Goal: Information Seeking & Learning: Learn about a topic

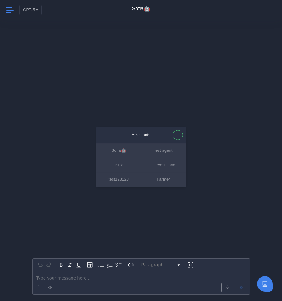
click at [12, 11] on span at bounding box center [10, 10] width 8 height 8
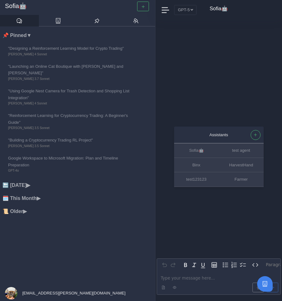
click at [33, 289] on div "[EMAIL_ADDRESS][PERSON_NAME][DOMAIN_NAME]" at bounding box center [65, 293] width 131 height 16
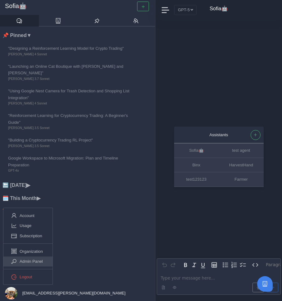
click at [32, 261] on span "Admin Panel" at bounding box center [31, 261] width 23 height 7
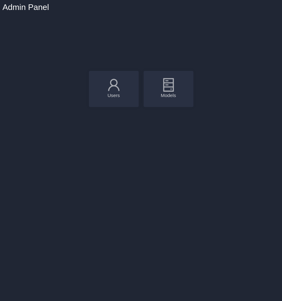
click at [179, 96] on div "Models" at bounding box center [168, 96] width 37 height 6
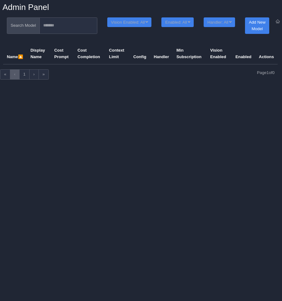
click at [279, 19] on icon at bounding box center [277, 21] width 5 height 8
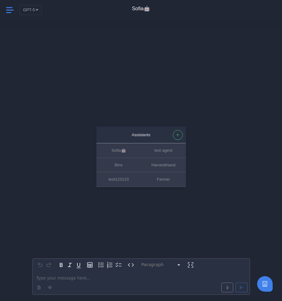
click at [6, 10] on icon at bounding box center [9, 10] width 7 height 1
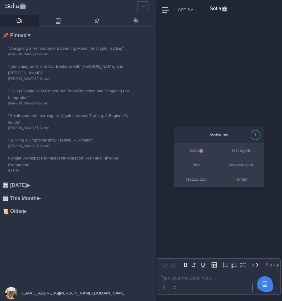
click at [205, 277] on p "editable markdown" at bounding box center [219, 278] width 116 height 7
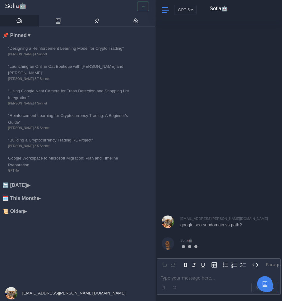
click at [164, 11] on span at bounding box center [165, 10] width 7 height 8
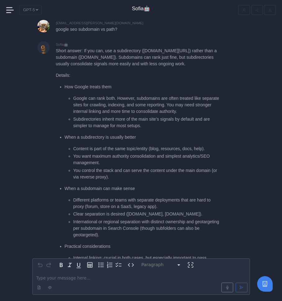
scroll to position [-151, 0]
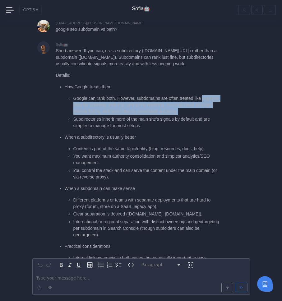
drag, startPoint x: 73, startPoint y: 105, endPoint x: 144, endPoint y: 113, distance: 71.7
click at [144, 114] on li "Google can rank both. However, subdomains are often treated like separate sites…" at bounding box center [146, 105] width 147 height 20
click at [144, 113] on li "Google can rank both. However, subdomains are often treated like separate sites…" at bounding box center [146, 105] width 147 height 20
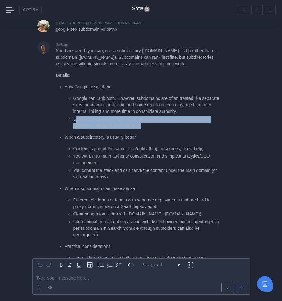
drag, startPoint x: 75, startPoint y: 118, endPoint x: 159, endPoint y: 124, distance: 84.2
click at [159, 124] on li "Subdirectories inherit more of the main site’s signals by default and are simpl…" at bounding box center [146, 122] width 147 height 13
click at [158, 124] on li "Subdirectories inherit more of the main site’s signals by default and are simpl…" at bounding box center [146, 122] width 147 height 13
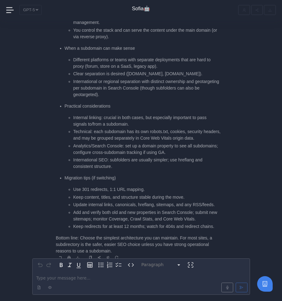
scroll to position [0, 0]
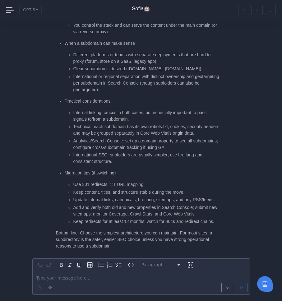
click at [106, 281] on div at bounding box center [141, 287] width 215 height 12
click at [106, 279] on p "editable markdown" at bounding box center [141, 278] width 210 height 7
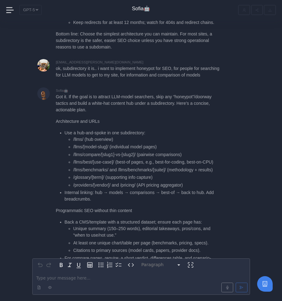
scroll to position [-715, 0]
drag, startPoint x: 109, startPoint y: 81, endPoint x: 151, endPoint y: 82, distance: 41.4
click at [151, 94] on p "Got it. If the goal is to attract LLM-model searchers, skip any “honeypot”/door…" at bounding box center [138, 104] width 165 height 20
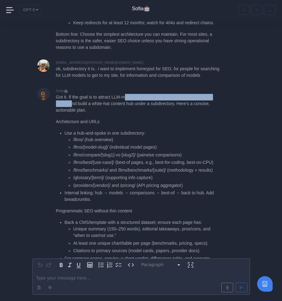
drag, startPoint x: 129, startPoint y: 76, endPoint x: 74, endPoint y: 86, distance: 55.6
click at [74, 94] on p "Got it. If the goal is to attract LLM-model searchers, skip any “honeypot”/door…" at bounding box center [138, 104] width 165 height 20
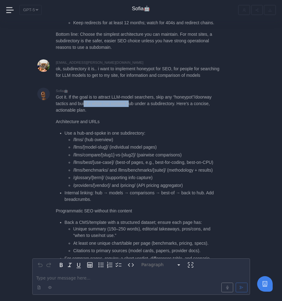
drag, startPoint x: 86, startPoint y: 86, endPoint x: 133, endPoint y: 86, distance: 47.3
click at [133, 94] on p "Got it. If the goal is to attract LLM-model searchers, skip any “honeypot”/door…" at bounding box center [138, 104] width 165 height 20
click at [118, 94] on p "Got it. If the goal is to attract LLM-model searchers, skip any “honeypot”/door…" at bounding box center [138, 104] width 165 height 20
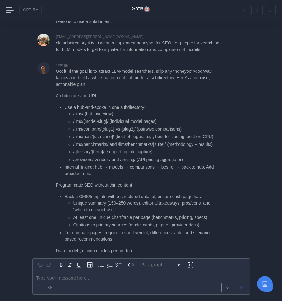
scroll to position [-688, 0]
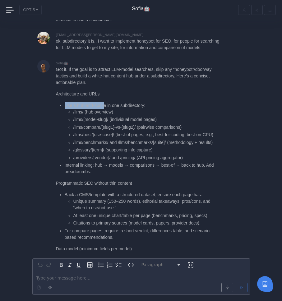
drag, startPoint x: 64, startPoint y: 86, endPoint x: 106, endPoint y: 86, distance: 42.0
click at [106, 102] on ul "Use a hub-and-spoke in one subdirectory: /llms/ (hub overview) /llms/[model-slu…" at bounding box center [138, 138] width 165 height 73
click at [106, 102] on li "Use a hub-and-spoke in one subdirectory: /llms/ (hub overview) /llms/[model-slu…" at bounding box center [143, 131] width 156 height 59
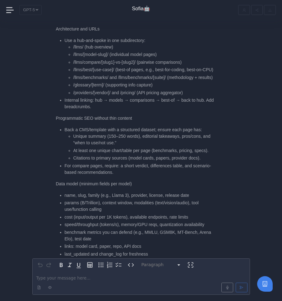
scroll to position [-622, 0]
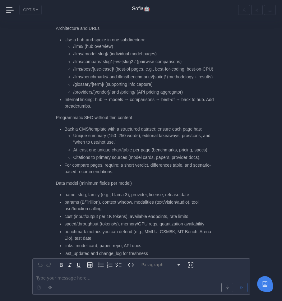
drag, startPoint x: 65, startPoint y: 86, endPoint x: 113, endPoint y: 96, distance: 48.7
click at [113, 96] on li "Internal linking: hub → models → comparisons → best-of → back to hub. Add bread…" at bounding box center [143, 102] width 156 height 13
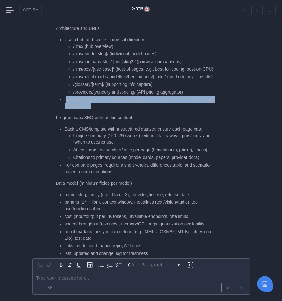
drag, startPoint x: 113, startPoint y: 96, endPoint x: 67, endPoint y: 86, distance: 47.0
click at [67, 96] on li "Internal linking: hub → models → comparisons → best-of → back to hub. Add bread…" at bounding box center [143, 102] width 156 height 13
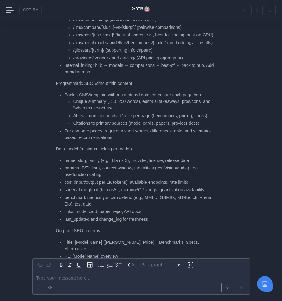
scroll to position [-585, 0]
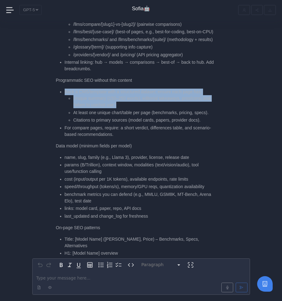
drag, startPoint x: 66, startPoint y: 79, endPoint x: 135, endPoint y: 91, distance: 70.7
click at [135, 92] on li "Back a CMS/template with a structured dataset; ensure each page has: Unique sum…" at bounding box center [143, 106] width 156 height 35
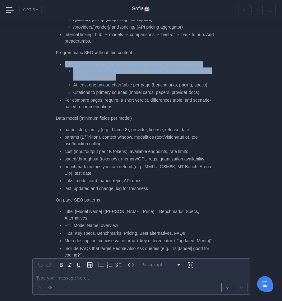
scroll to position [-557, 0]
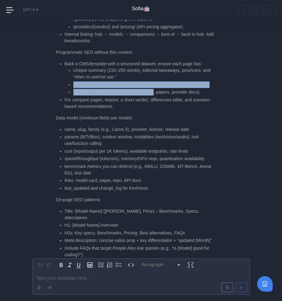
drag, startPoint x: 73, startPoint y: 72, endPoint x: 158, endPoint y: 76, distance: 84.7
click at [158, 77] on ul "Unique summary (150–250 words), editorial takeaways, pros/cons, and “when to us…" at bounding box center [143, 81] width 156 height 28
click at [158, 89] on li "Citations to primary sources (model cards, papers, provider docs)." at bounding box center [146, 92] width 147 height 7
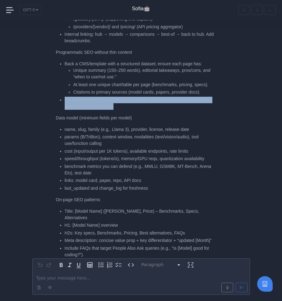
drag, startPoint x: 64, startPoint y: 87, endPoint x: 149, endPoint y: 91, distance: 85.3
click at [149, 91] on ul "Back a CMS/template with a structured dataset; ensure each page has: Unique sum…" at bounding box center [138, 85] width 165 height 49
click at [149, 97] on li "For compare pages, require: a short verdict, differences table, and scenario-ba…" at bounding box center [143, 103] width 156 height 13
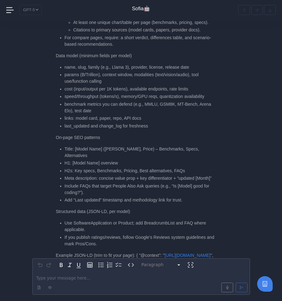
scroll to position [-493, 0]
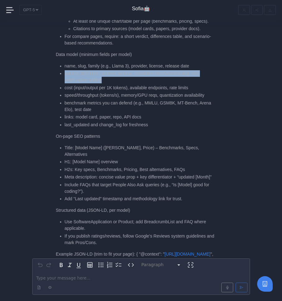
drag, startPoint x: 61, startPoint y: 60, endPoint x: 108, endPoint y: 65, distance: 46.9
click at [108, 70] on li "params (B/Trillion), context window, modalities (text/vision/audio), tool use/f…" at bounding box center [143, 76] width 156 height 13
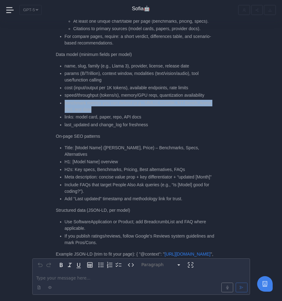
drag, startPoint x: 65, startPoint y: 89, endPoint x: 99, endPoint y: 97, distance: 35.0
click at [100, 100] on li "benchmark metrics you can defend (e.g., MMLU, GSM8K, MT-Bench, Arena Elo), test…" at bounding box center [143, 106] width 156 height 13
click at [98, 100] on li "benchmark metrics you can defend (e.g., MMLU, GSM8K, MT-Bench, Arena Elo), test…" at bounding box center [143, 106] width 156 height 13
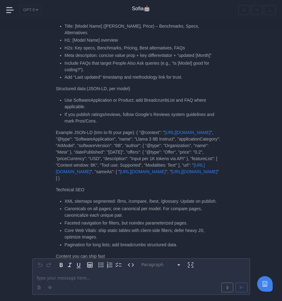
scroll to position [-368, 0]
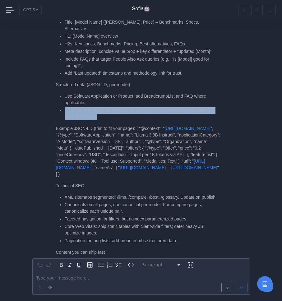
drag, startPoint x: 65, startPoint y: 95, endPoint x: 104, endPoint y: 103, distance: 39.6
click at [104, 107] on li "If you publish ratings/reviews, follow Google’s Reviews system guidelines and m…" at bounding box center [143, 113] width 156 height 13
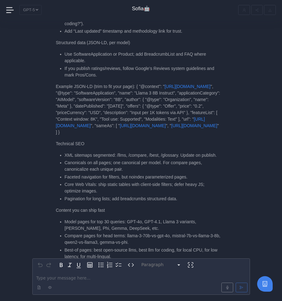
scroll to position [-325, 0]
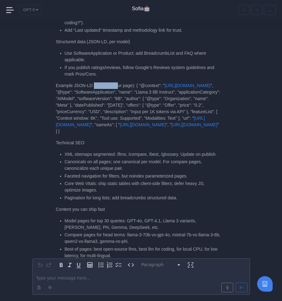
drag, startPoint x: 95, startPoint y: 74, endPoint x: 120, endPoint y: 74, distance: 25.2
click at [120, 82] on p "Example JSON-LD (trim to fit your page): { "@context": " https://schema.org ", …" at bounding box center [138, 108] width 165 height 52
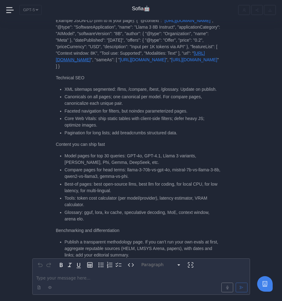
scroll to position [-250, 0]
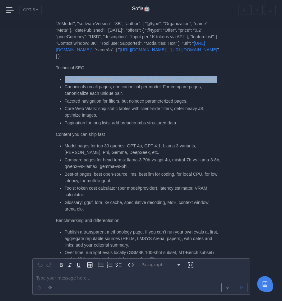
drag, startPoint x: 62, startPoint y: 64, endPoint x: 92, endPoint y: 70, distance: 30.6
click at [92, 76] on ul "XML sitemaps segmented: /llms, /compare, /best, /glossary. Update on publish. C…" at bounding box center [138, 101] width 165 height 50
click at [92, 76] on li "XML sitemaps segmented: /llms, /compare, /best, /glossary. Update on publish." at bounding box center [143, 79] width 156 height 7
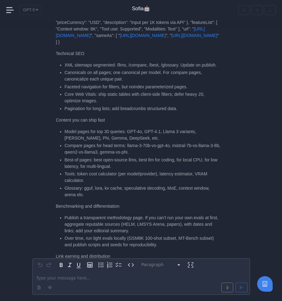
scroll to position [-235, 0]
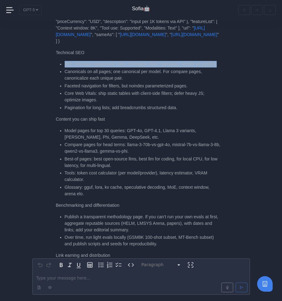
drag, startPoint x: 64, startPoint y: 50, endPoint x: 93, endPoint y: 57, distance: 29.1
click at [93, 61] on li "XML sitemaps segmented: /llms, /compare, /best, /glossary. Update on publish." at bounding box center [143, 64] width 156 height 7
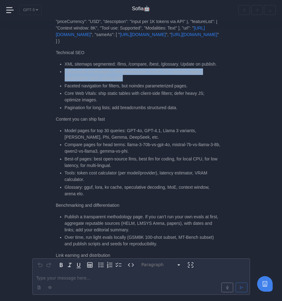
drag, startPoint x: 63, startPoint y: 63, endPoint x: 162, endPoint y: 72, distance: 99.3
click at [162, 72] on ul "XML sitemaps segmented: /llms, /compare, /best, /glossary. Update on publish. C…" at bounding box center [138, 86] width 165 height 50
click at [162, 72] on li "Canonicals on all pages; one canonical per model. For compare pages, canonicali…" at bounding box center [143, 74] width 156 height 13
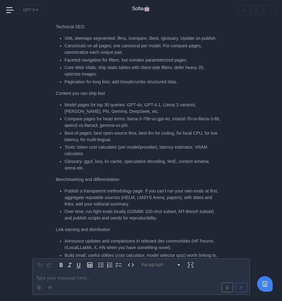
scroll to position [-209, 0]
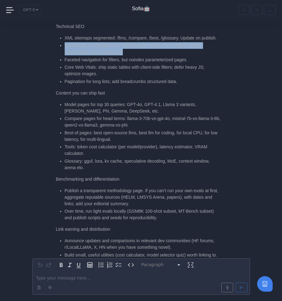
drag, startPoint x: 128, startPoint y: 46, endPoint x: 63, endPoint y: 37, distance: 65.6
click at [63, 37] on ul "XML sitemaps segmented: /llms, /compare, /best, /glossary. Update on publish. C…" at bounding box center [138, 60] width 165 height 50
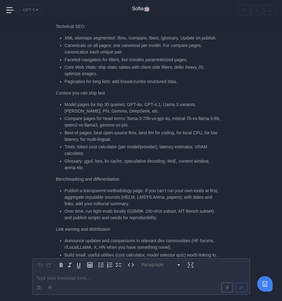
click at [62, 52] on ul "XML sitemaps segmented: /llms, /compare, /best, /glossary. Update on publish. C…" at bounding box center [138, 60] width 165 height 50
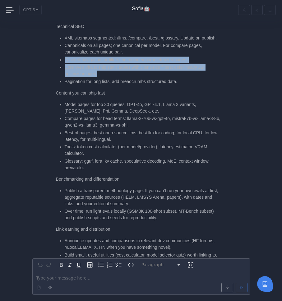
drag, startPoint x: 64, startPoint y: 53, endPoint x: 173, endPoint y: 65, distance: 109.8
click at [173, 65] on ul "XML sitemaps segmented: /llms, /compare, /best, /glossary. Update on publish. C…" at bounding box center [138, 60] width 165 height 50
click at [173, 65] on li "Core Web Vitals: ship static tables with client-side filters; defer heavy JS; o…" at bounding box center [143, 70] width 156 height 13
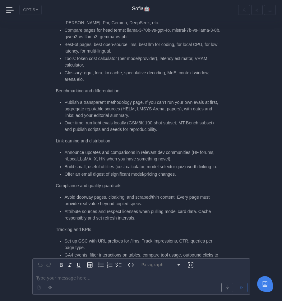
scroll to position [-122, 0]
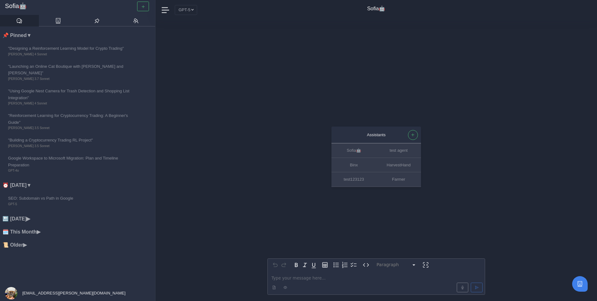
click at [34, 294] on span "[EMAIL_ADDRESS][PERSON_NAME][DOMAIN_NAME]" at bounding box center [73, 293] width 104 height 5
click at [33, 261] on span "Admin Panel" at bounding box center [31, 261] width 23 height 7
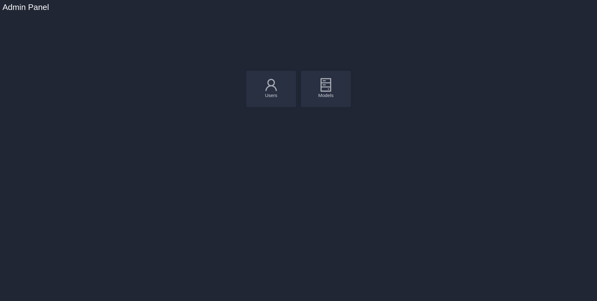
click at [331, 93] on div "Models" at bounding box center [325, 96] width 37 height 6
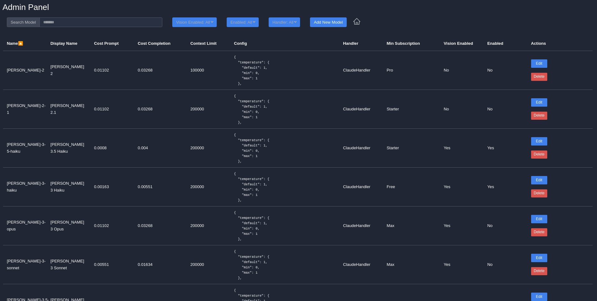
click at [361, 23] on icon at bounding box center [357, 21] width 8 height 8
